Goal: Find specific page/section: Find specific page/section

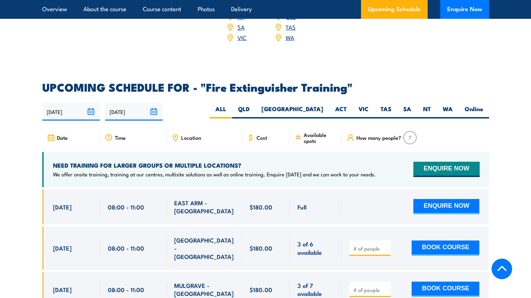
scroll to position [1100, 0]
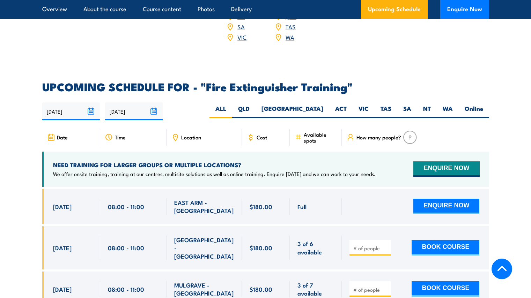
click at [193, 134] on span "Location" at bounding box center [191, 137] width 20 height 6
click at [317, 105] on label "[GEOGRAPHIC_DATA]" at bounding box center [292, 112] width 74 height 14
click at [323, 105] on input "[GEOGRAPHIC_DATA]" at bounding box center [325, 107] width 5 height 5
radio input "true"
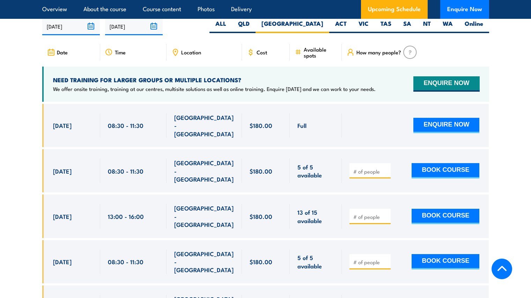
scroll to position [1185, 0]
